Goal: Information Seeking & Learning: Learn about a topic

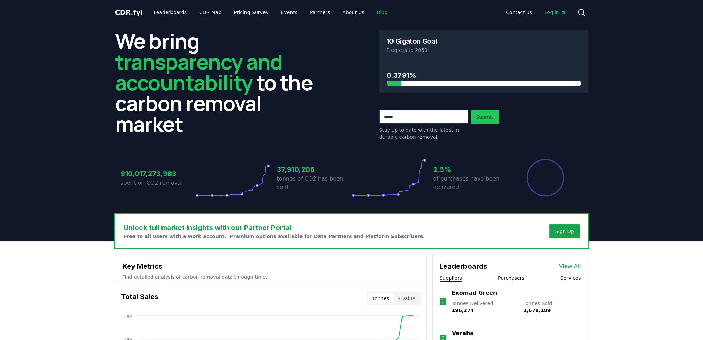
click at [371, 14] on link "Blog" at bounding box center [382, 12] width 22 height 12
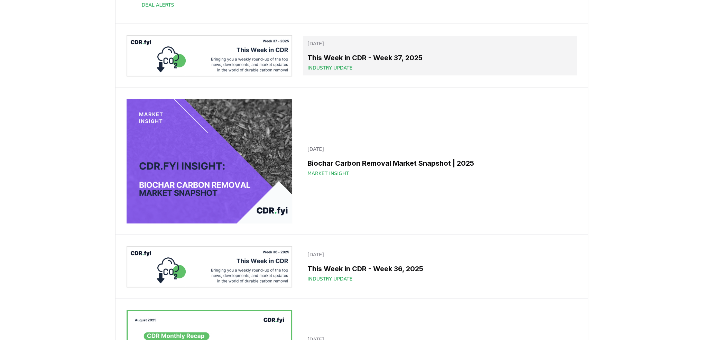
scroll to position [449, 0]
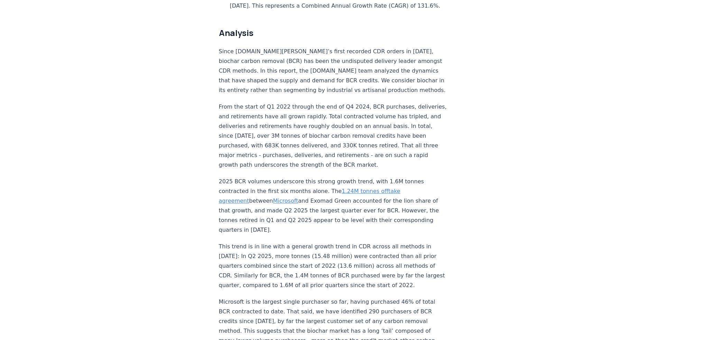
scroll to position [657, 0]
